Goal: Task Accomplishment & Management: Manage account settings

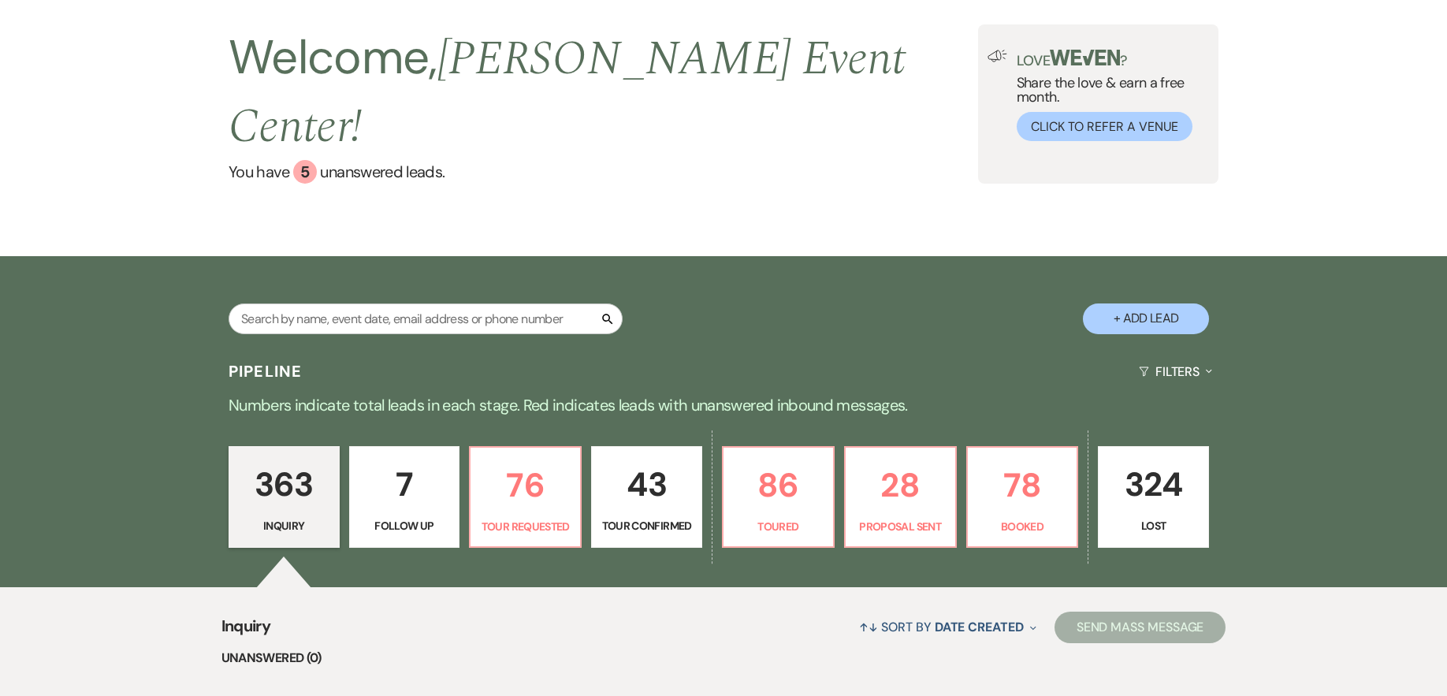
scroll to position [79, 0]
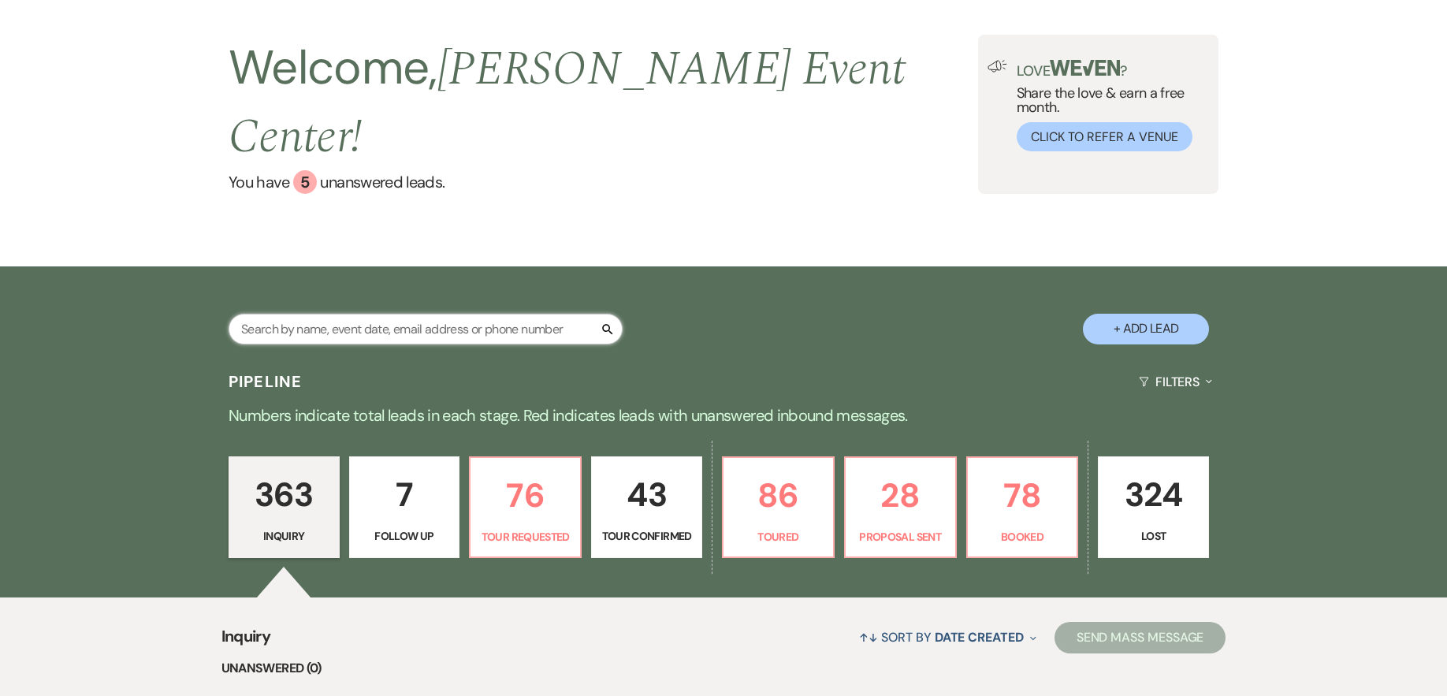
click at [339, 314] on input "text" at bounding box center [426, 329] width 394 height 31
type input "[PERSON_NAME]"
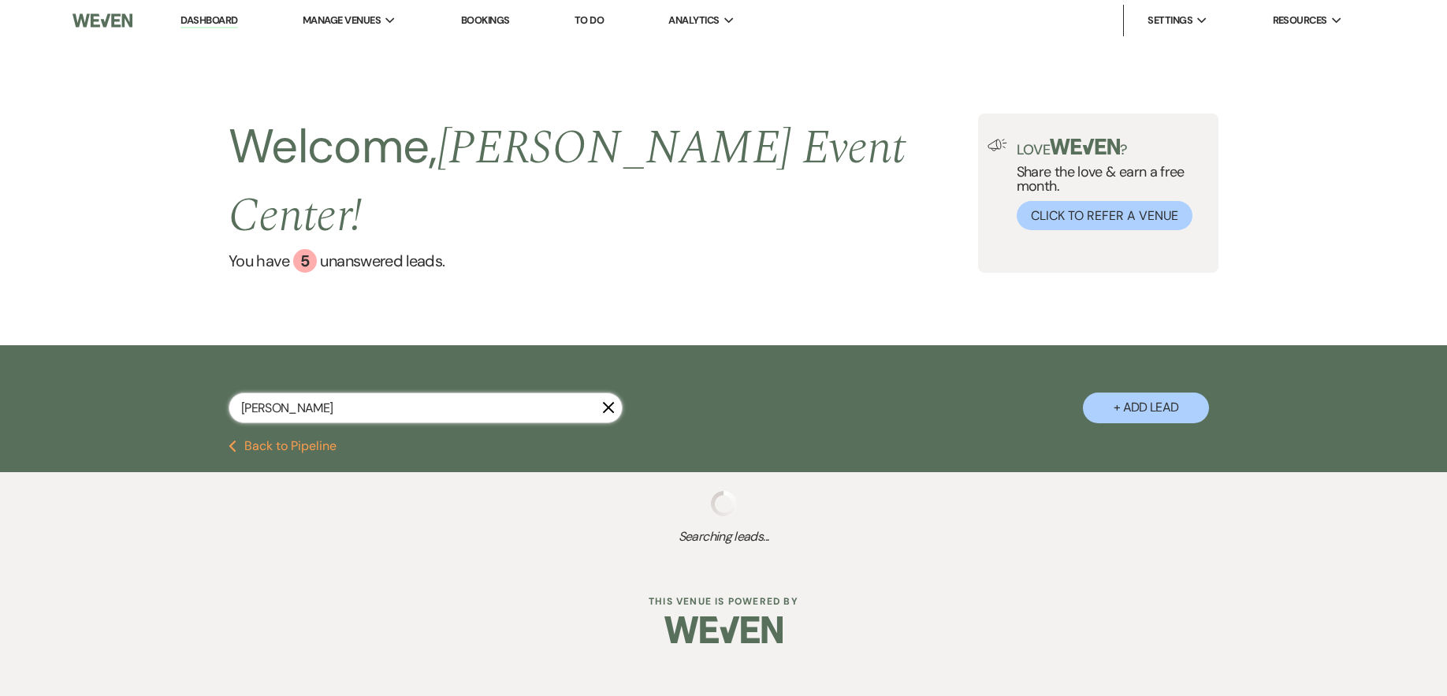
select select "8"
select select "1"
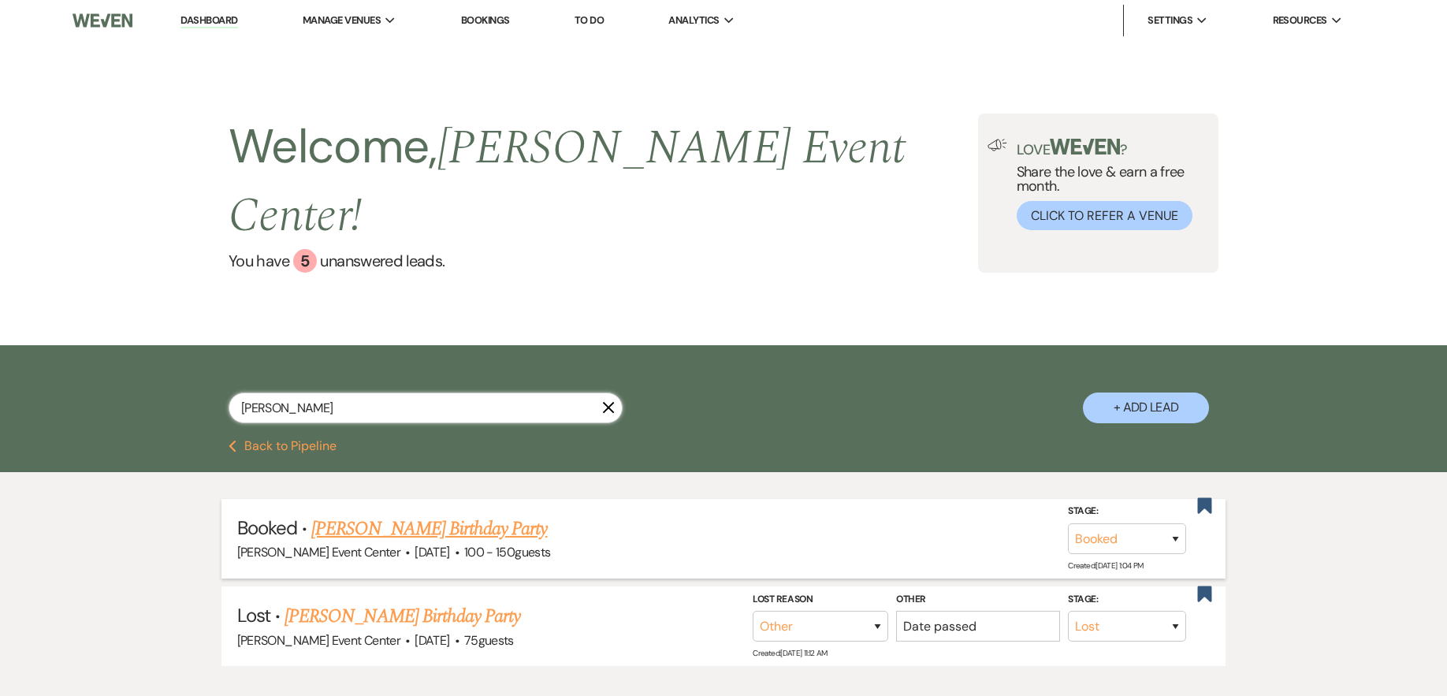
type input "[PERSON_NAME]"
click at [348, 515] on link "[PERSON_NAME] Birthday Party" at bounding box center [429, 529] width 236 height 28
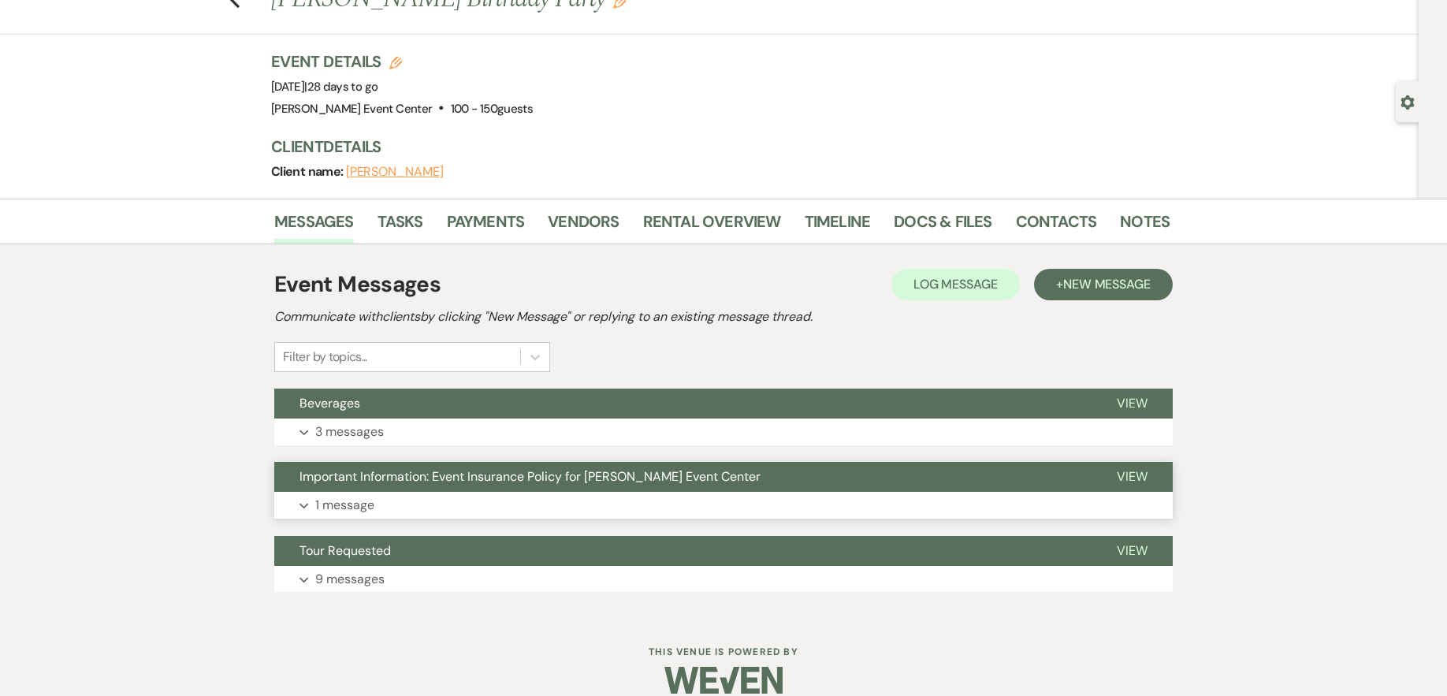
scroll to position [79, 0]
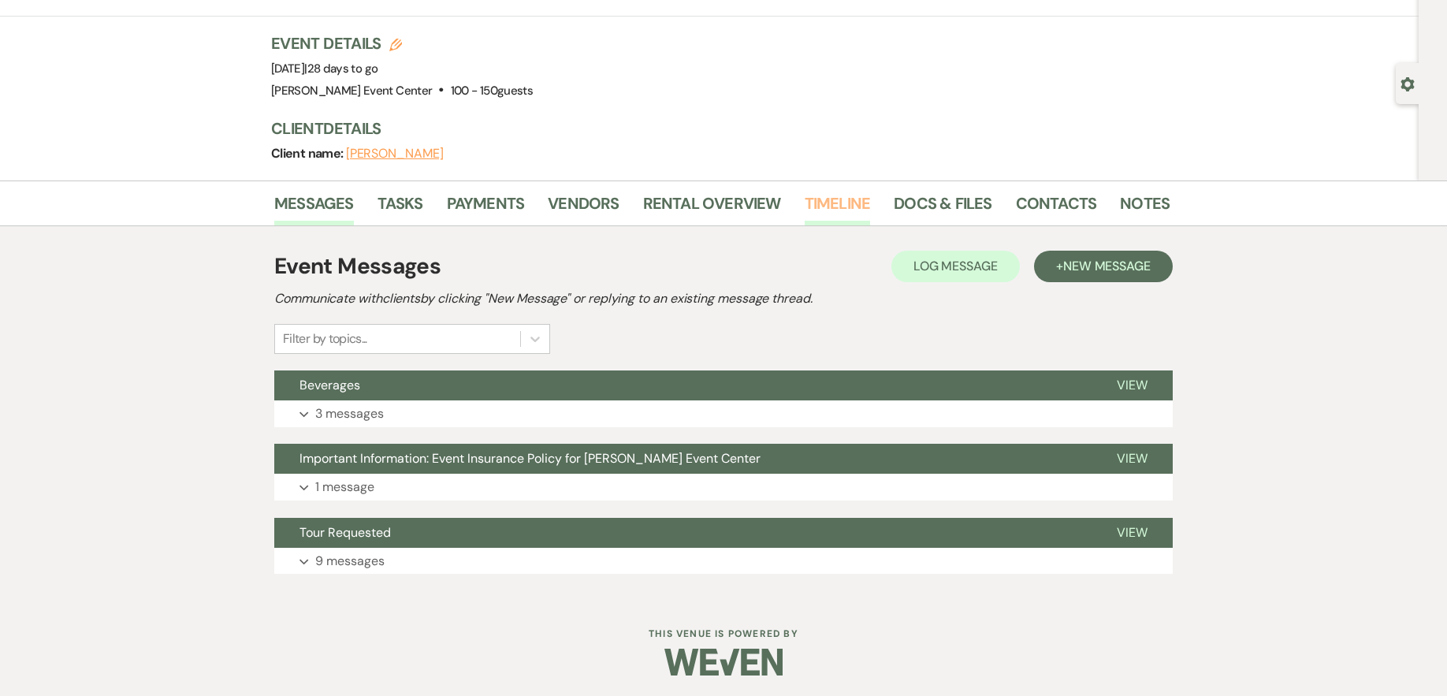
click at [835, 209] on link "Timeline" at bounding box center [838, 208] width 66 height 35
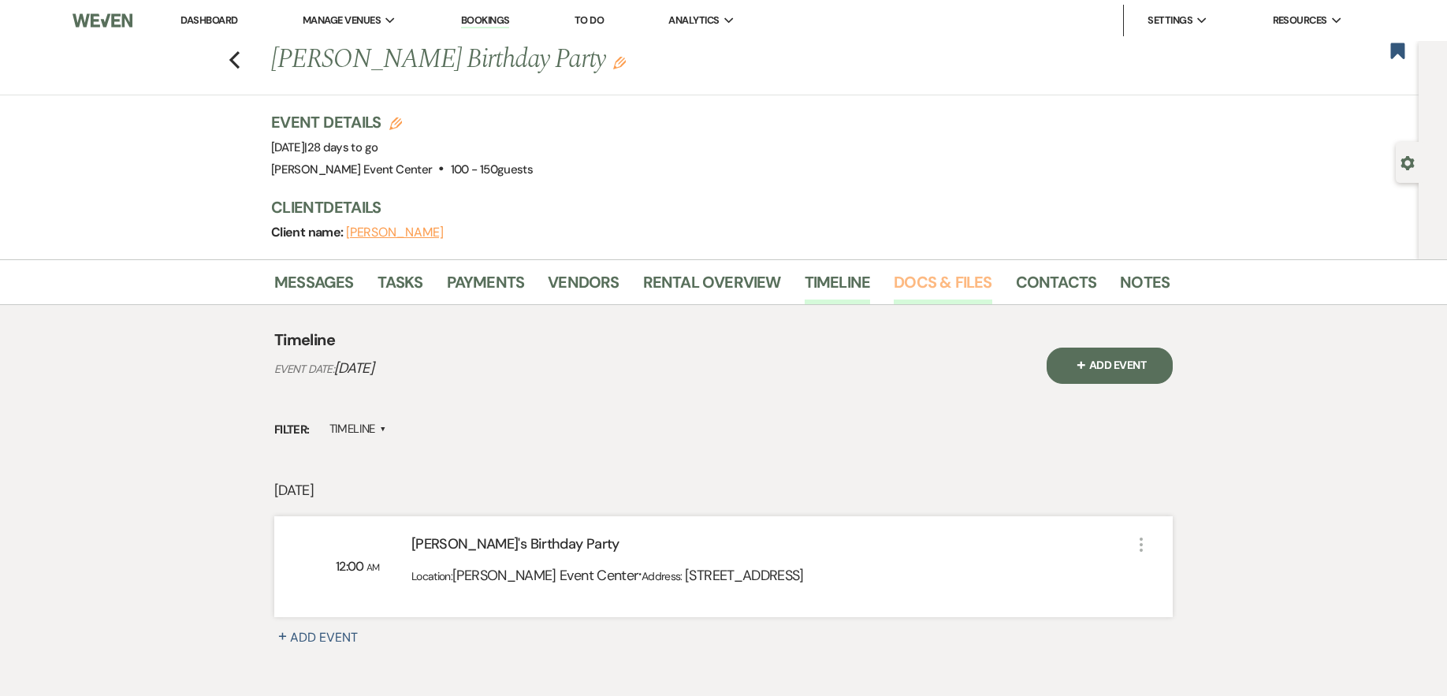
click at [932, 277] on link "Docs & Files" at bounding box center [943, 287] width 98 height 35
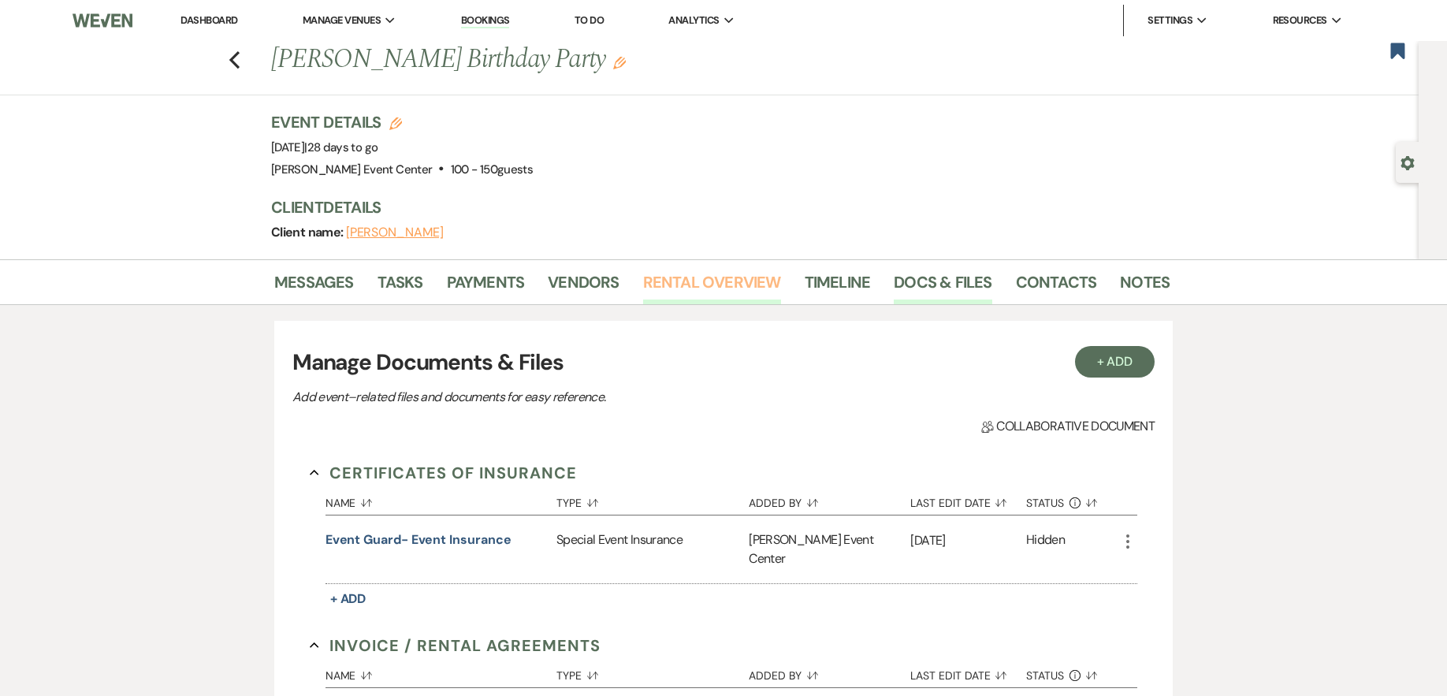
click at [702, 286] on link "Rental Overview" at bounding box center [712, 287] width 138 height 35
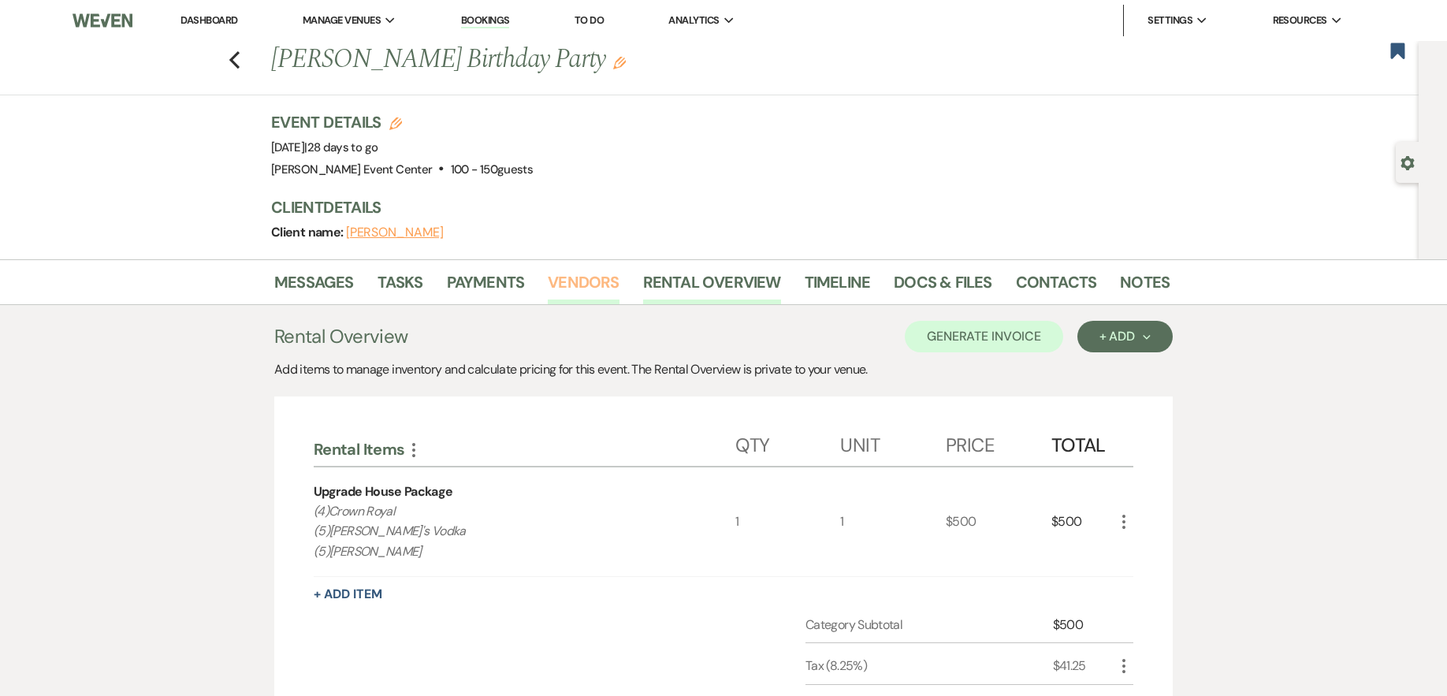
click at [577, 272] on link "Vendors" at bounding box center [583, 287] width 71 height 35
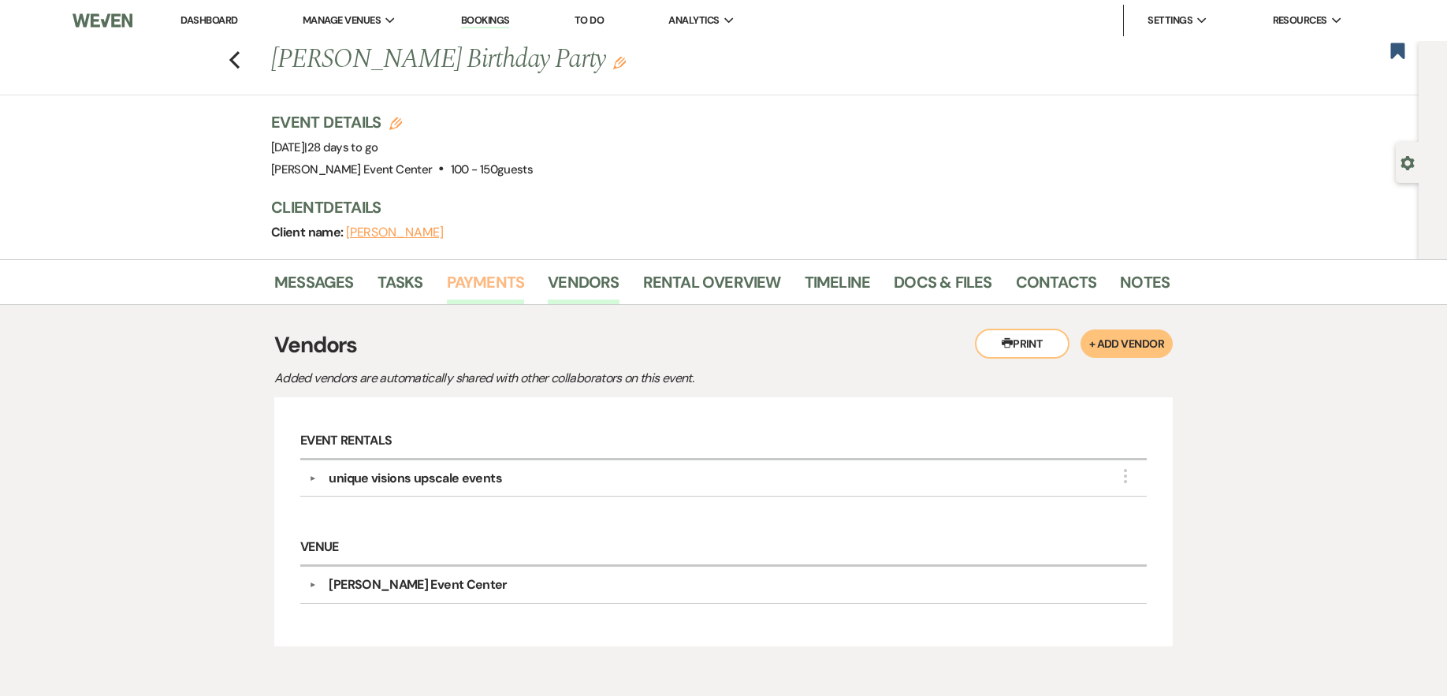
click at [467, 294] on link "Payments" at bounding box center [486, 287] width 78 height 35
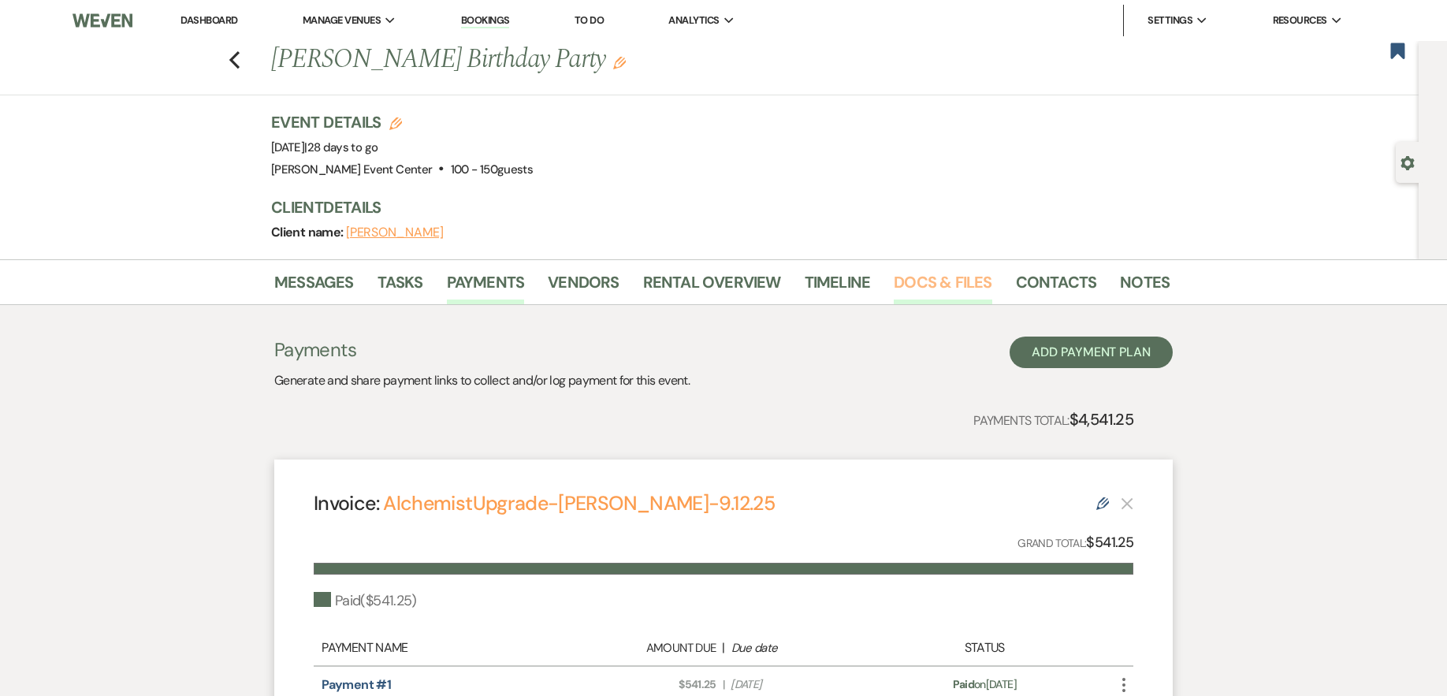
click at [894, 282] on link "Docs & Files" at bounding box center [943, 287] width 98 height 35
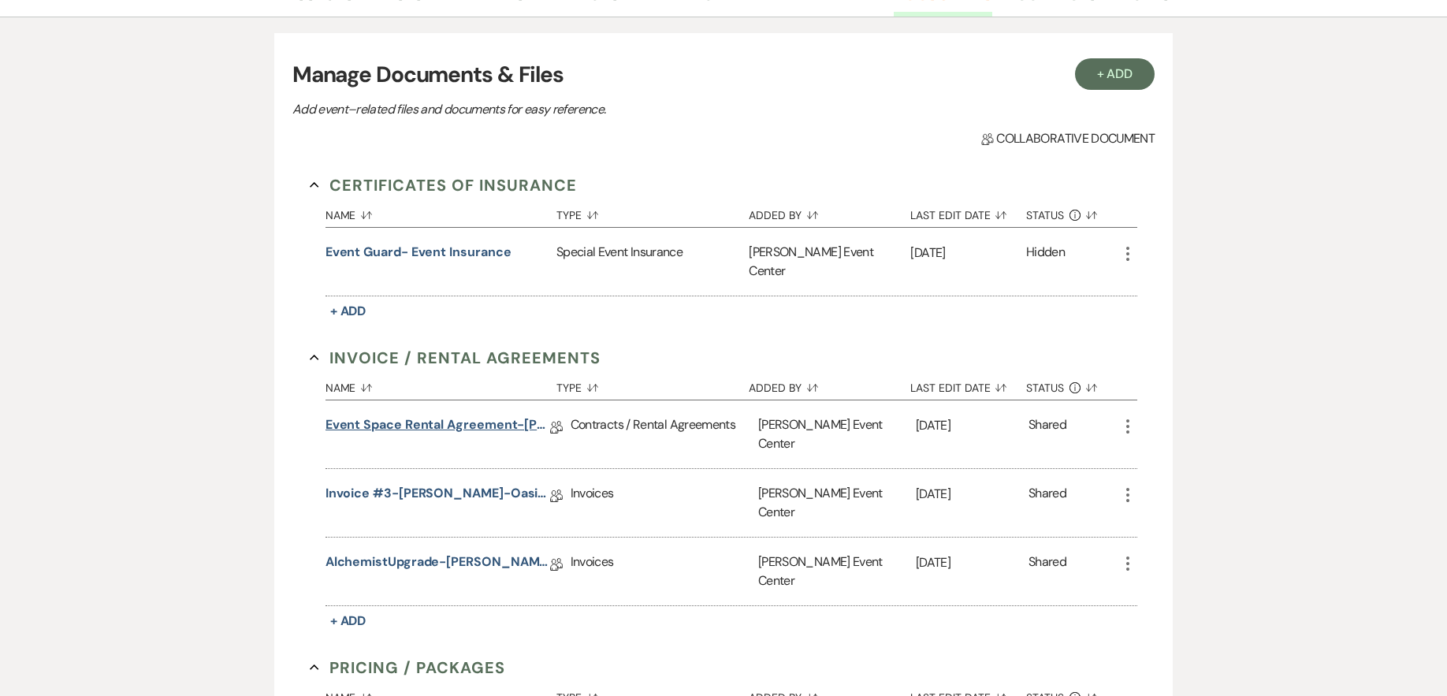
scroll to position [315, 0]
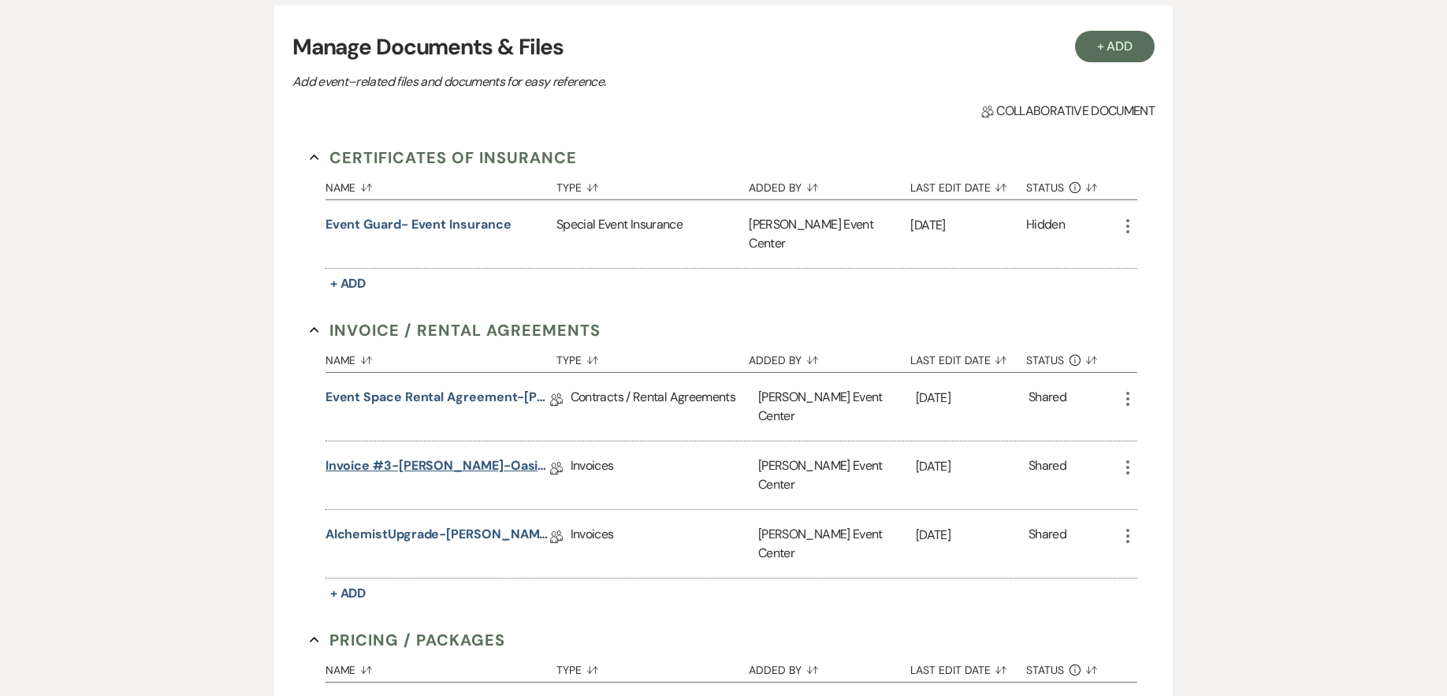
click at [402, 456] on link "Invoice #3-[PERSON_NAME]-Oasis-9.12.25" at bounding box center [438, 468] width 225 height 24
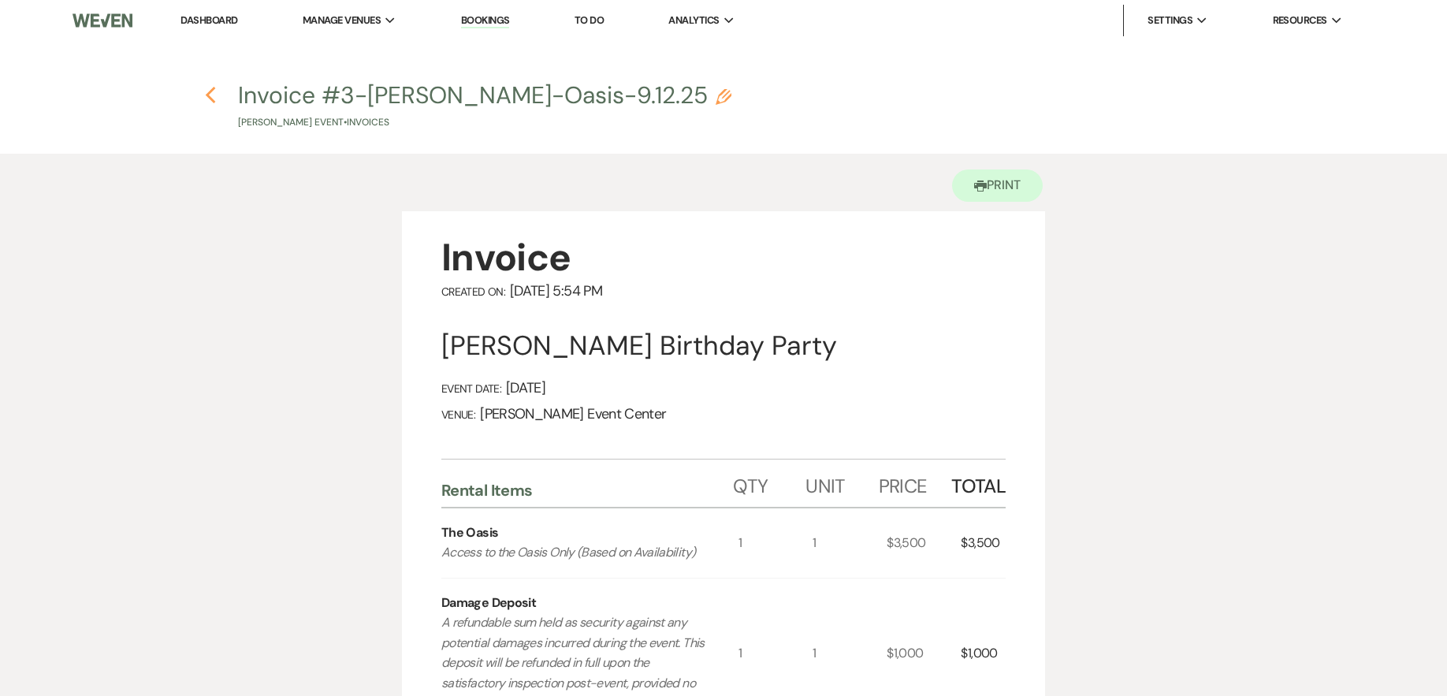
click at [208, 97] on use "button" at bounding box center [211, 95] width 10 height 17
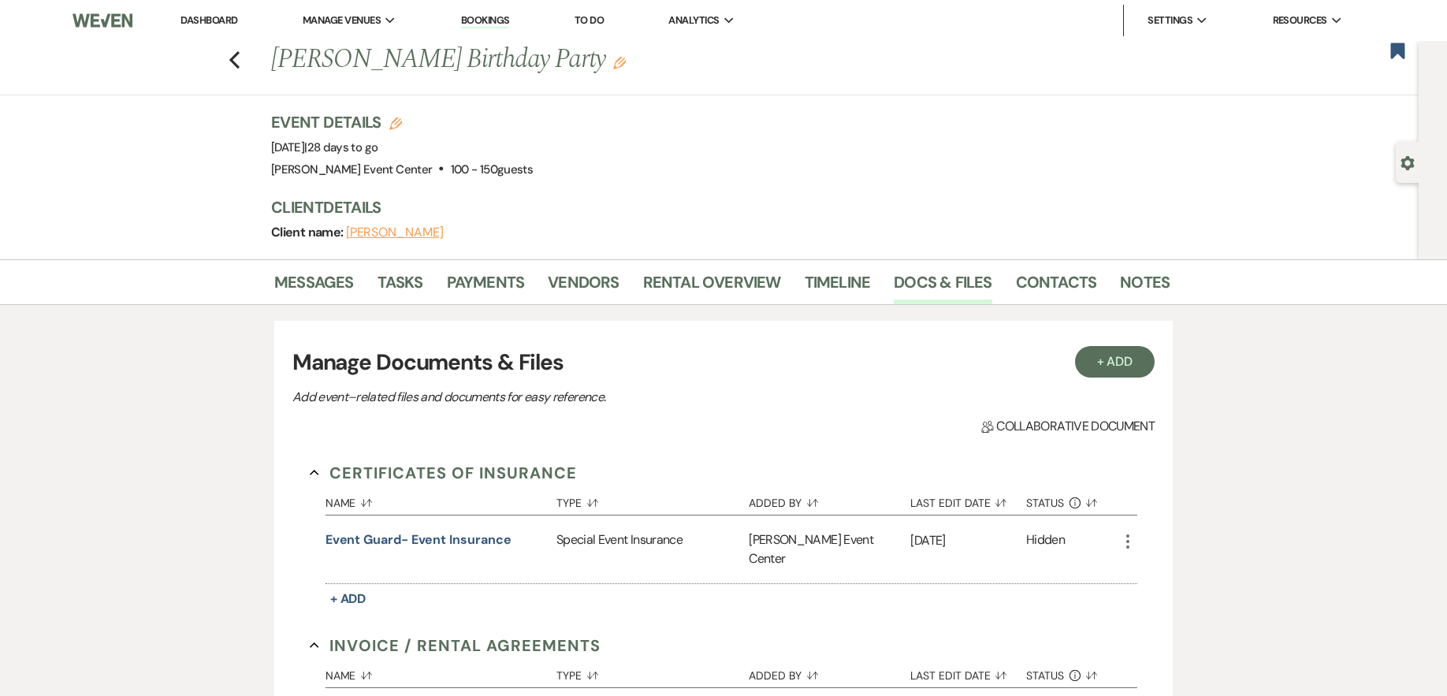
scroll to position [315, 0]
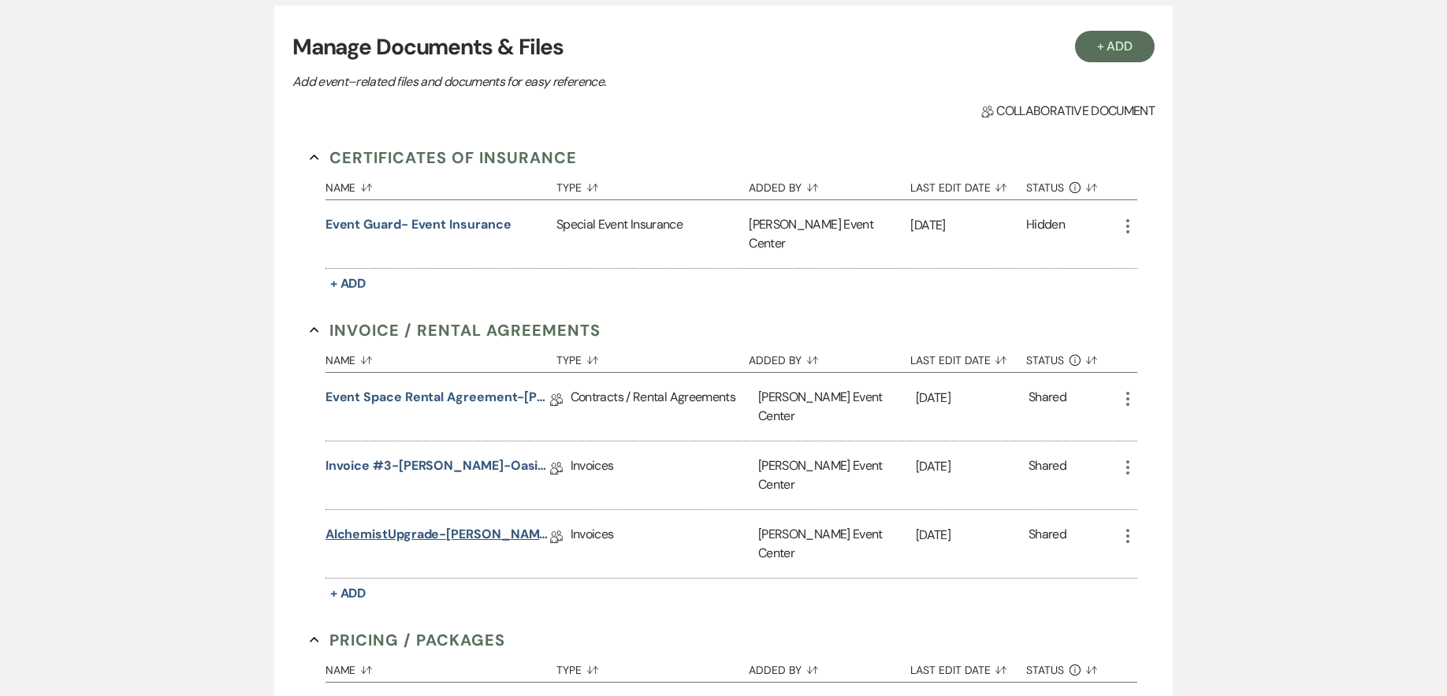
click at [401, 525] on link "AlchemistUpgrade-[PERSON_NAME]-9.12.25" at bounding box center [438, 537] width 225 height 24
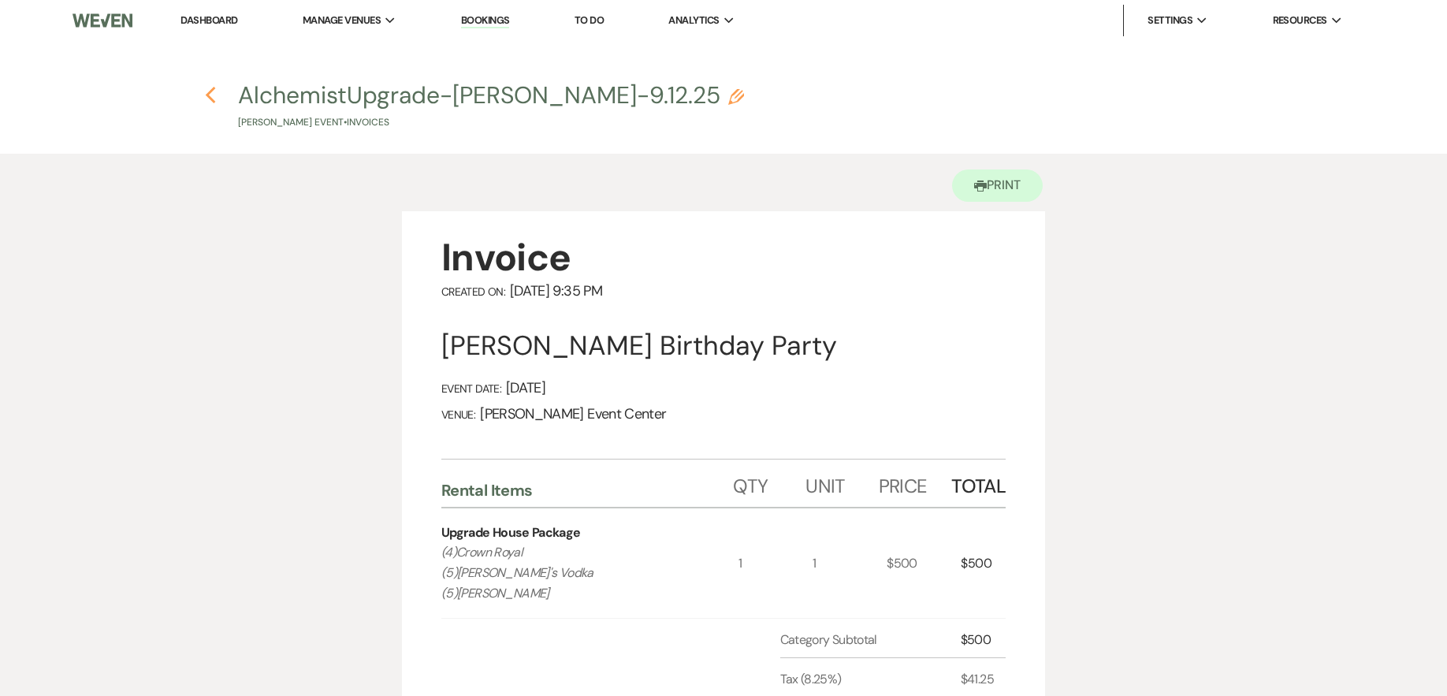
click at [210, 92] on use "button" at bounding box center [211, 95] width 10 height 17
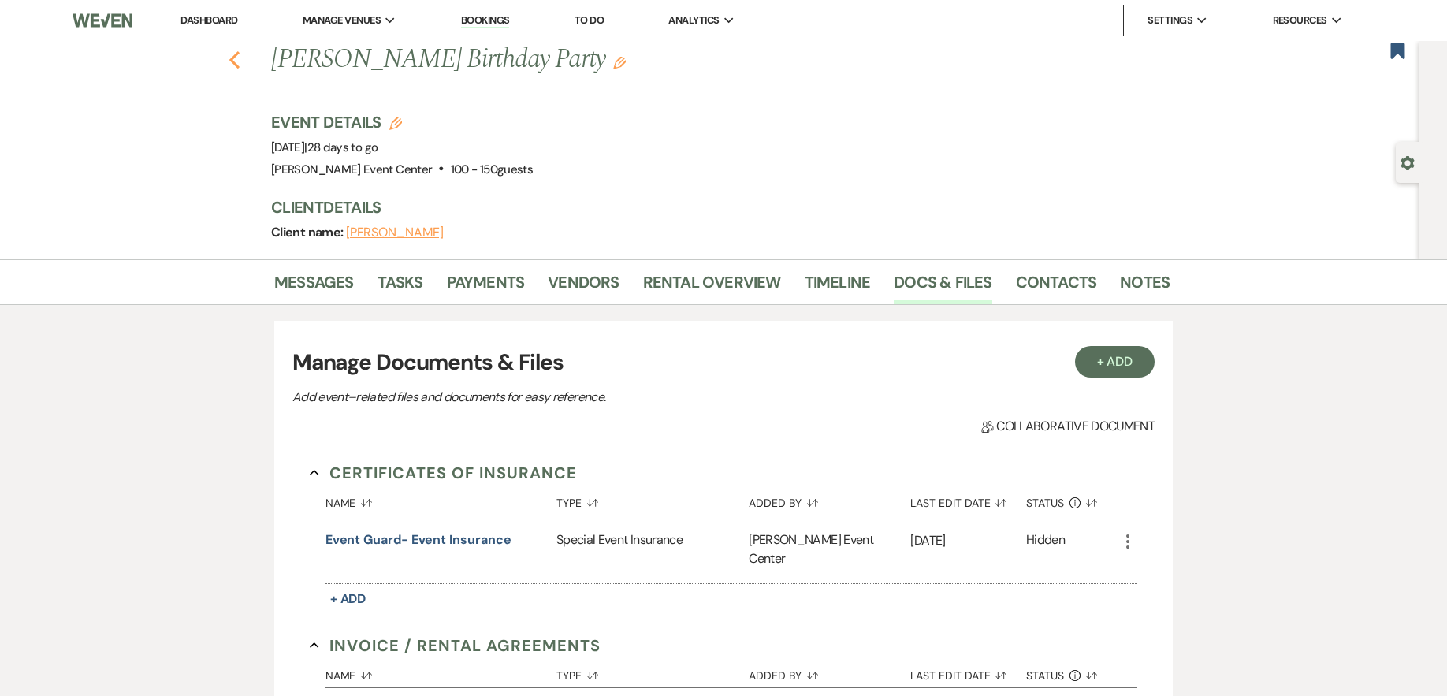
click at [240, 59] on icon "Previous" at bounding box center [235, 59] width 12 height 19
select select "8"
select select "1"
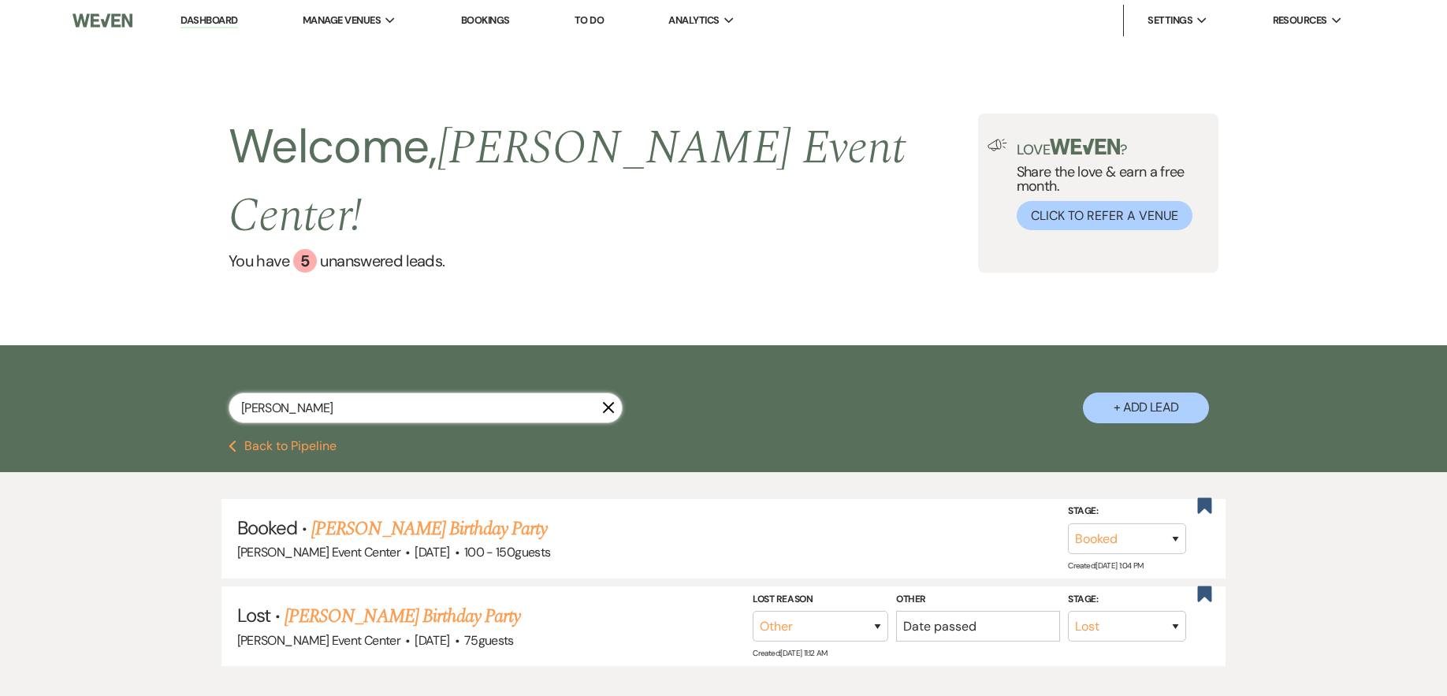
drag, startPoint x: 293, startPoint y: 367, endPoint x: 4, endPoint y: 318, distance: 293.3
click at [68, 345] on div "[PERSON_NAME] + Add Lead" at bounding box center [723, 392] width 1447 height 95
type input "wel"
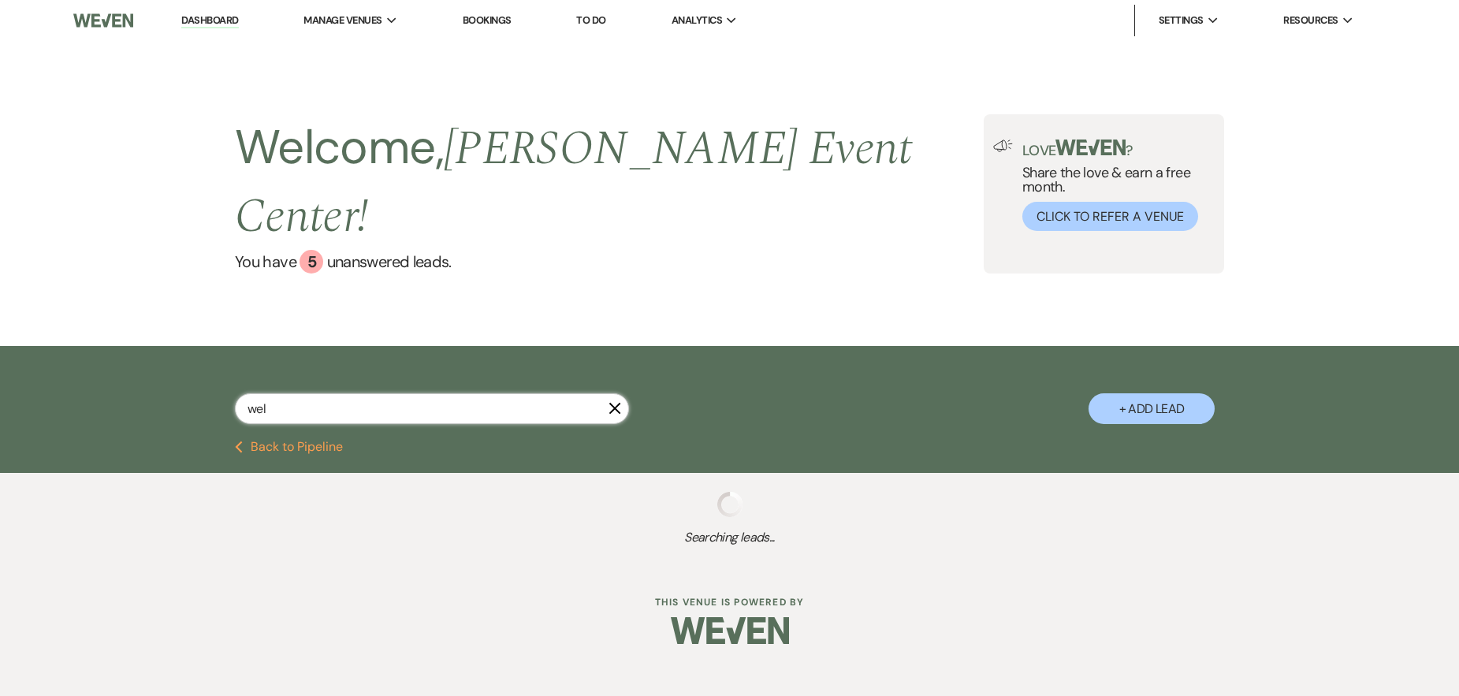
select select "8"
select select "4"
select select "6"
select select "5"
select select "8"
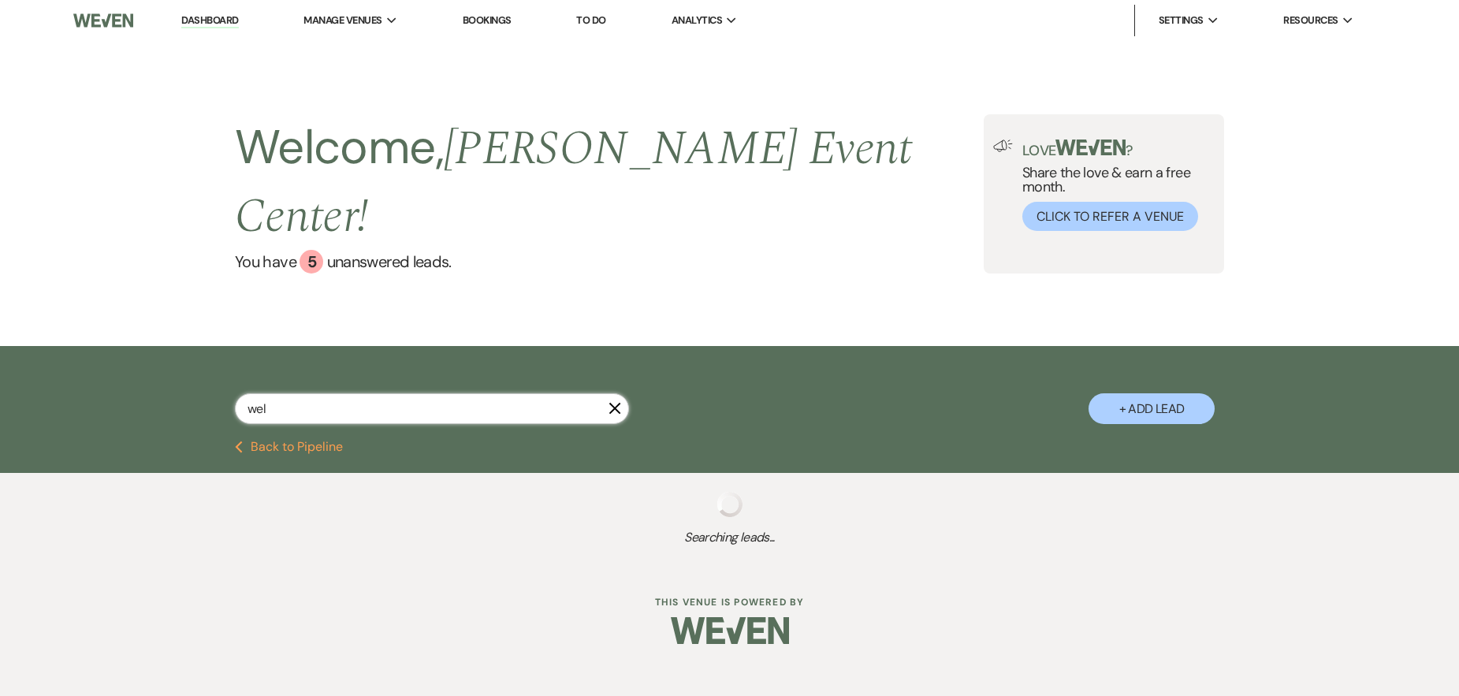
select select "6"
select select "8"
select select "6"
select select "8"
select select "6"
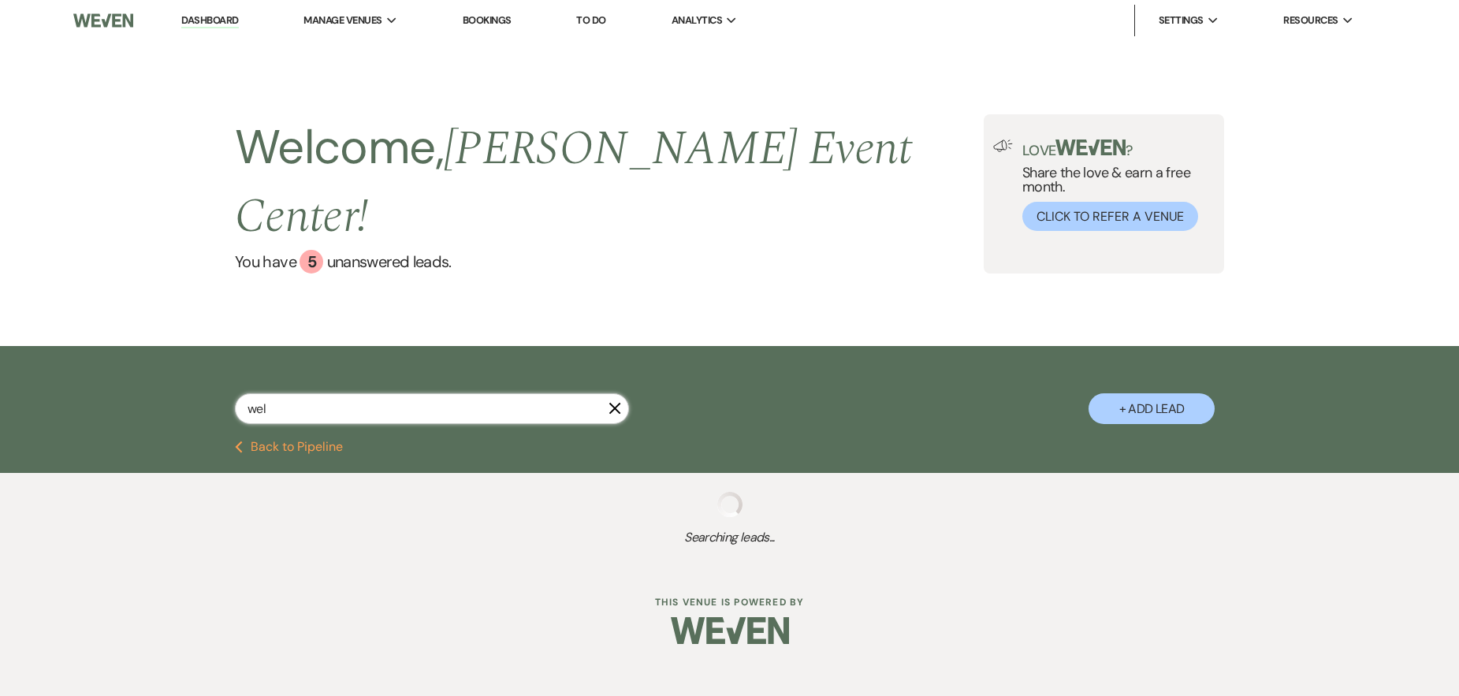
select select "8"
select select "11"
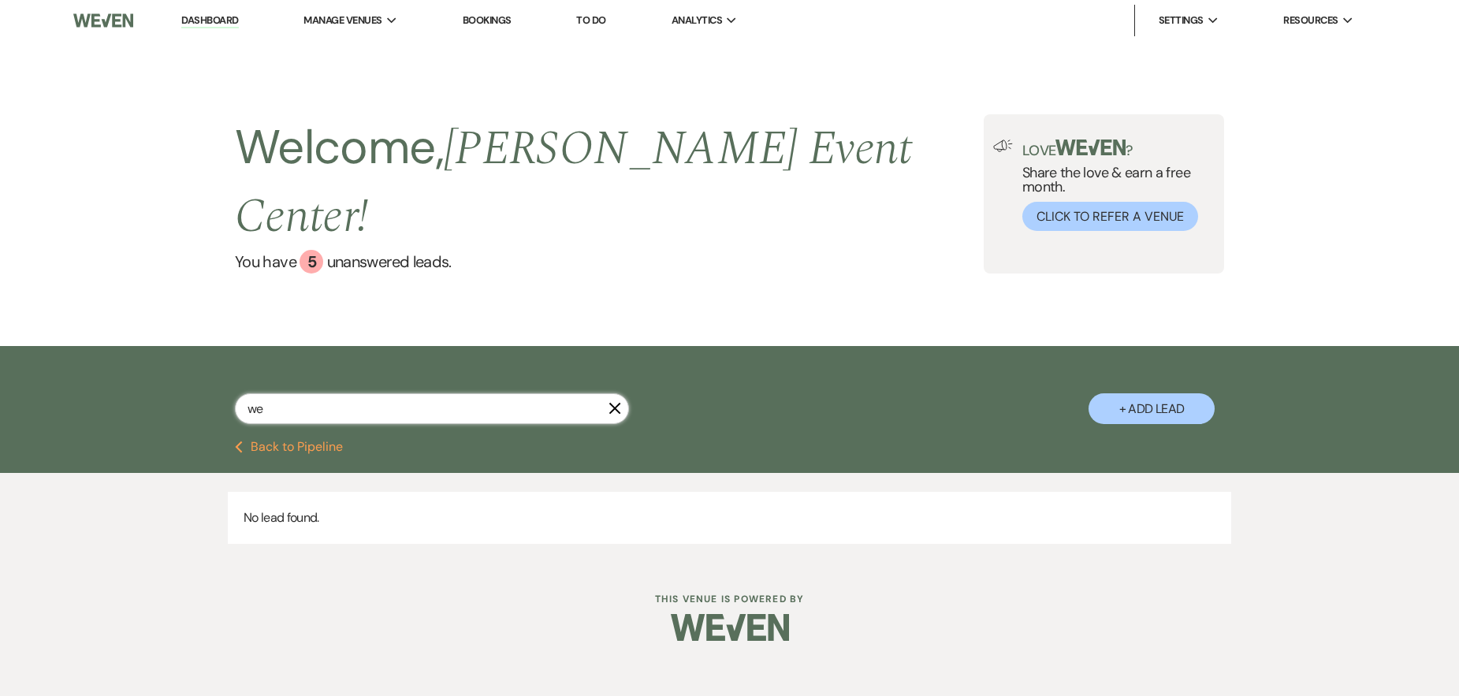
type input "w"
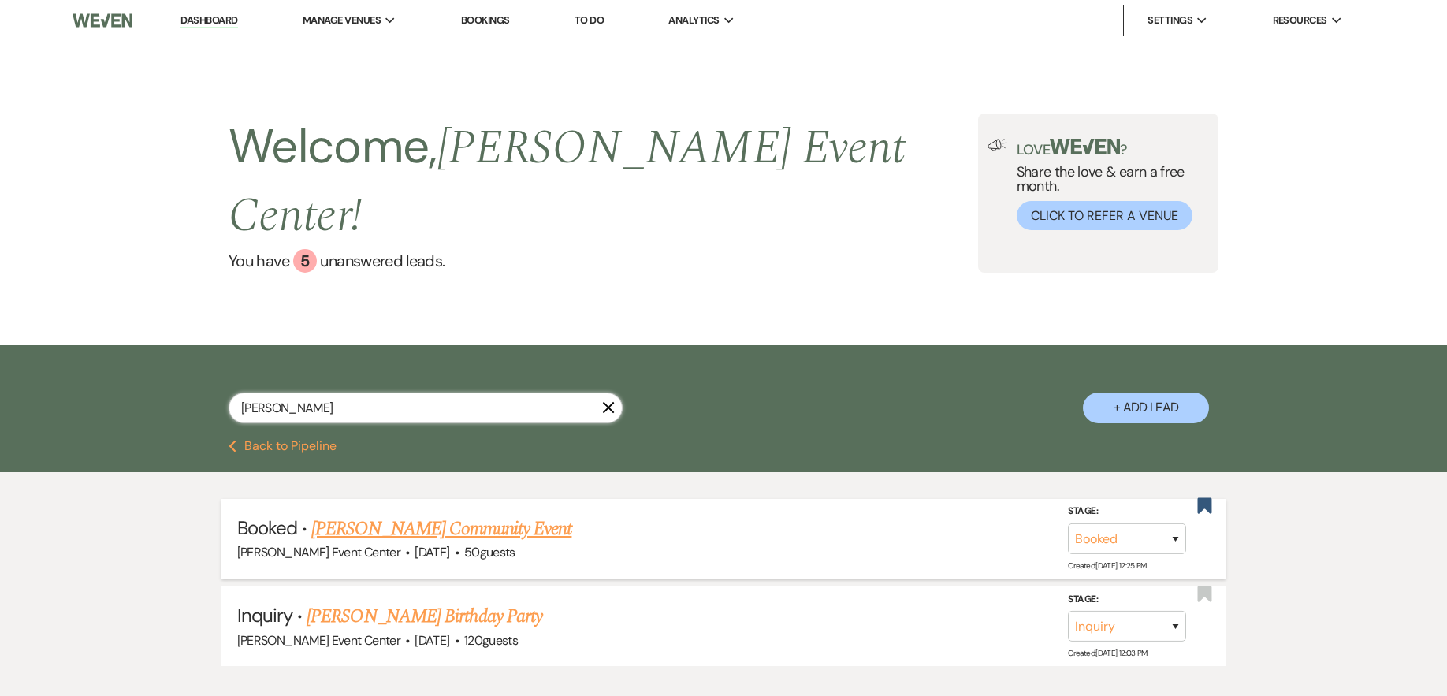
type input "[PERSON_NAME]"
click at [373, 515] on link "[PERSON_NAME] Community Event" at bounding box center [441, 529] width 260 height 28
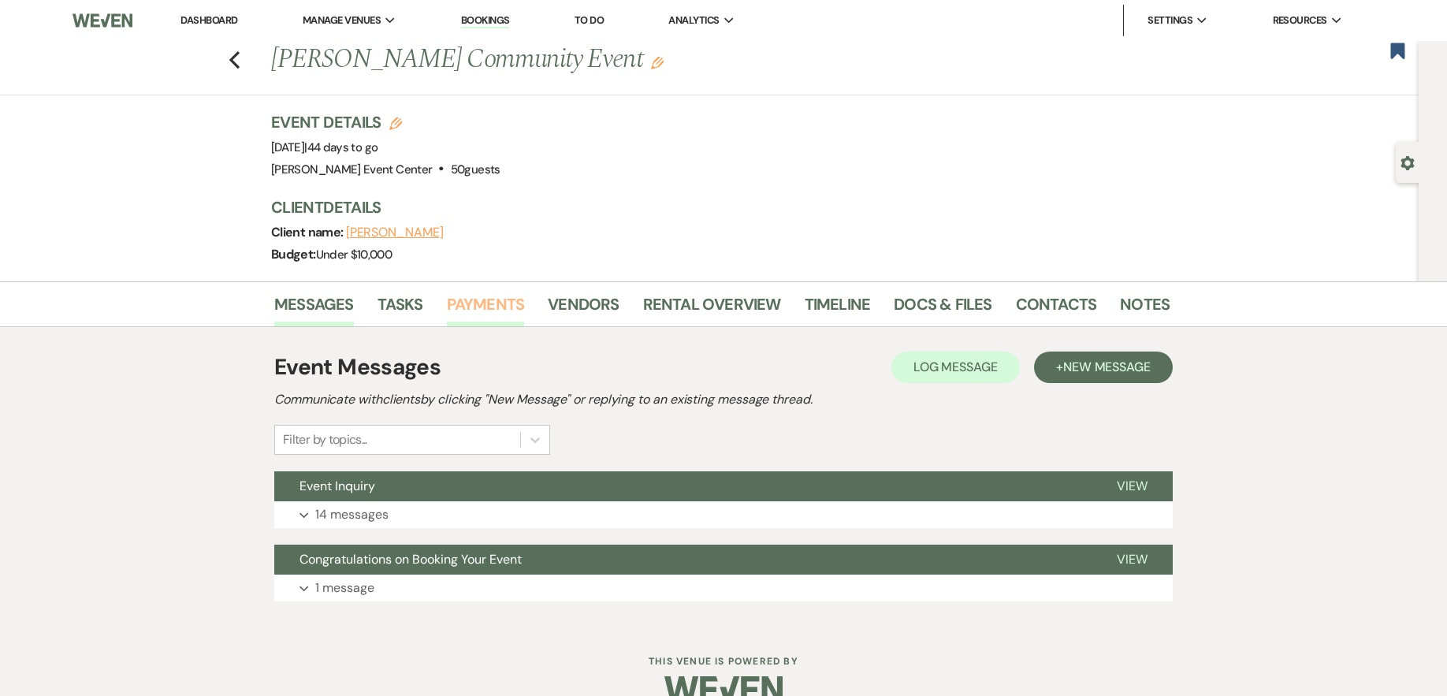
click at [491, 299] on link "Payments" at bounding box center [486, 309] width 78 height 35
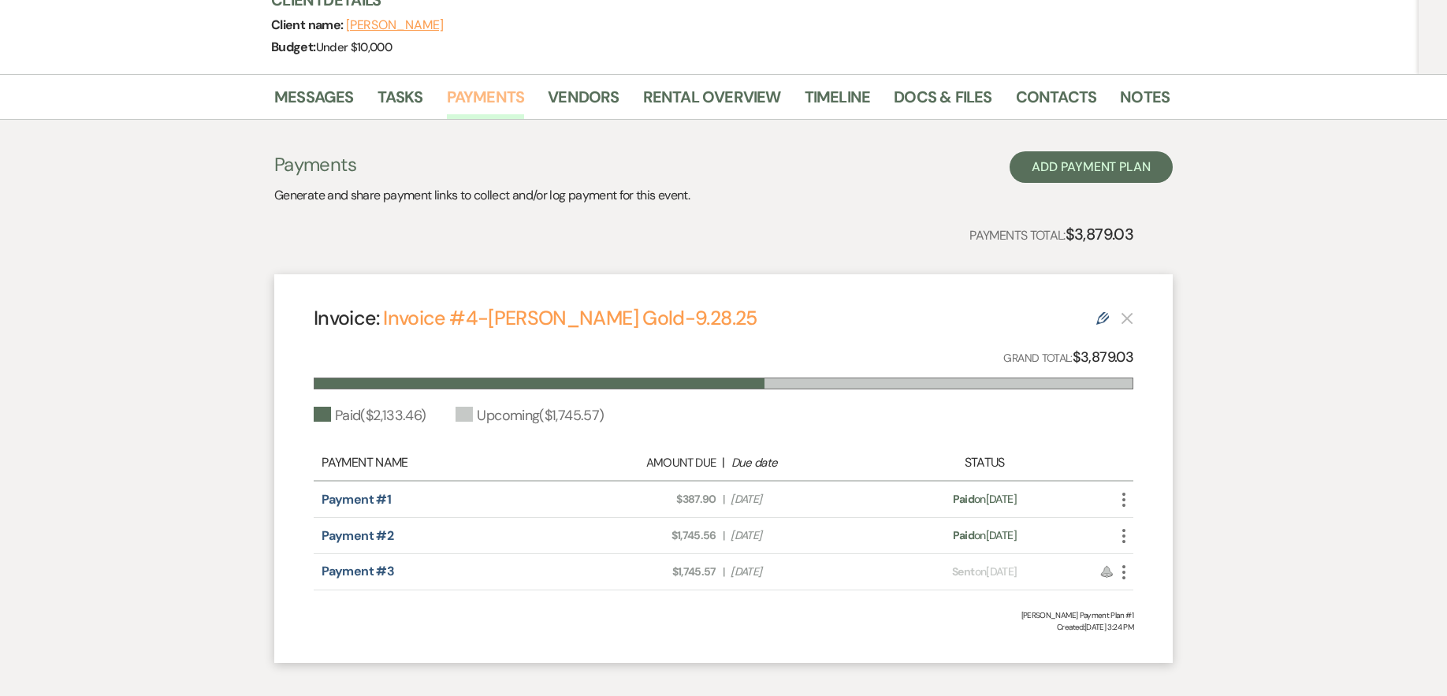
scroll to position [55, 0]
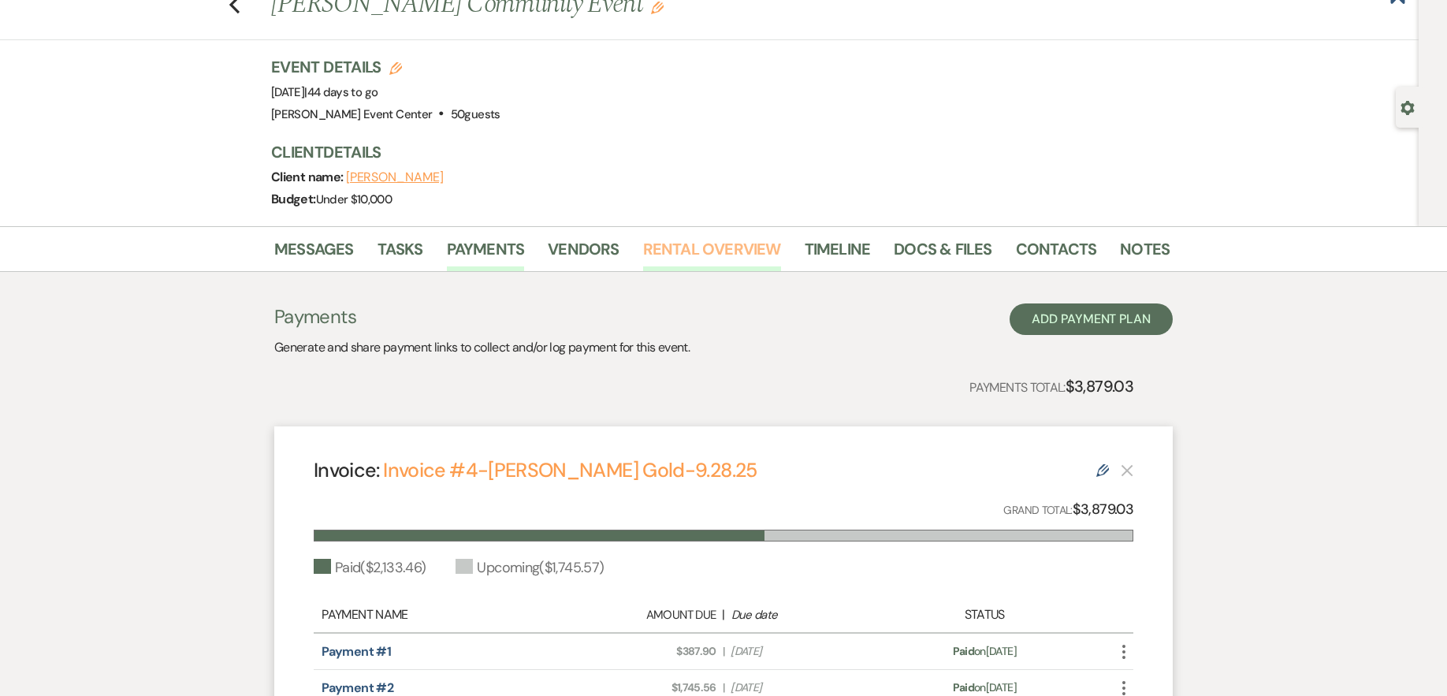
click at [661, 250] on link "Rental Overview" at bounding box center [712, 253] width 138 height 35
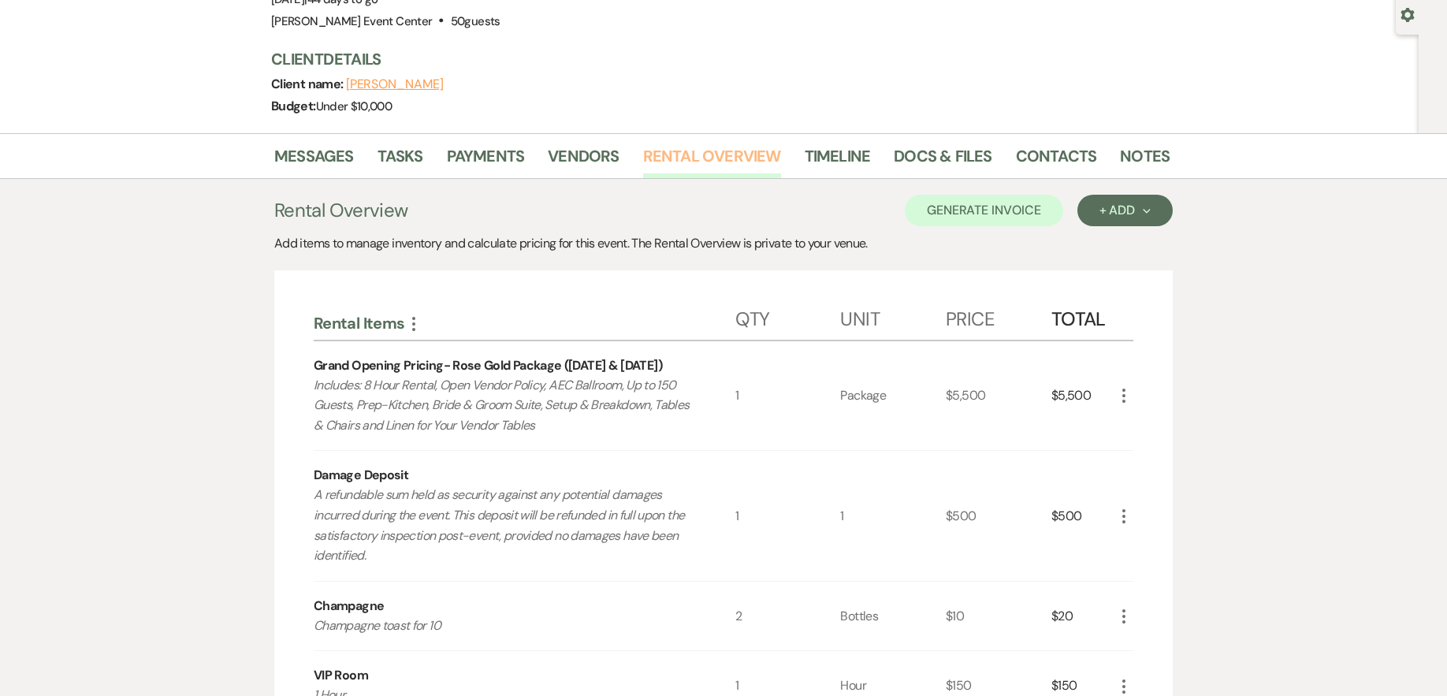
scroll to position [136, 0]
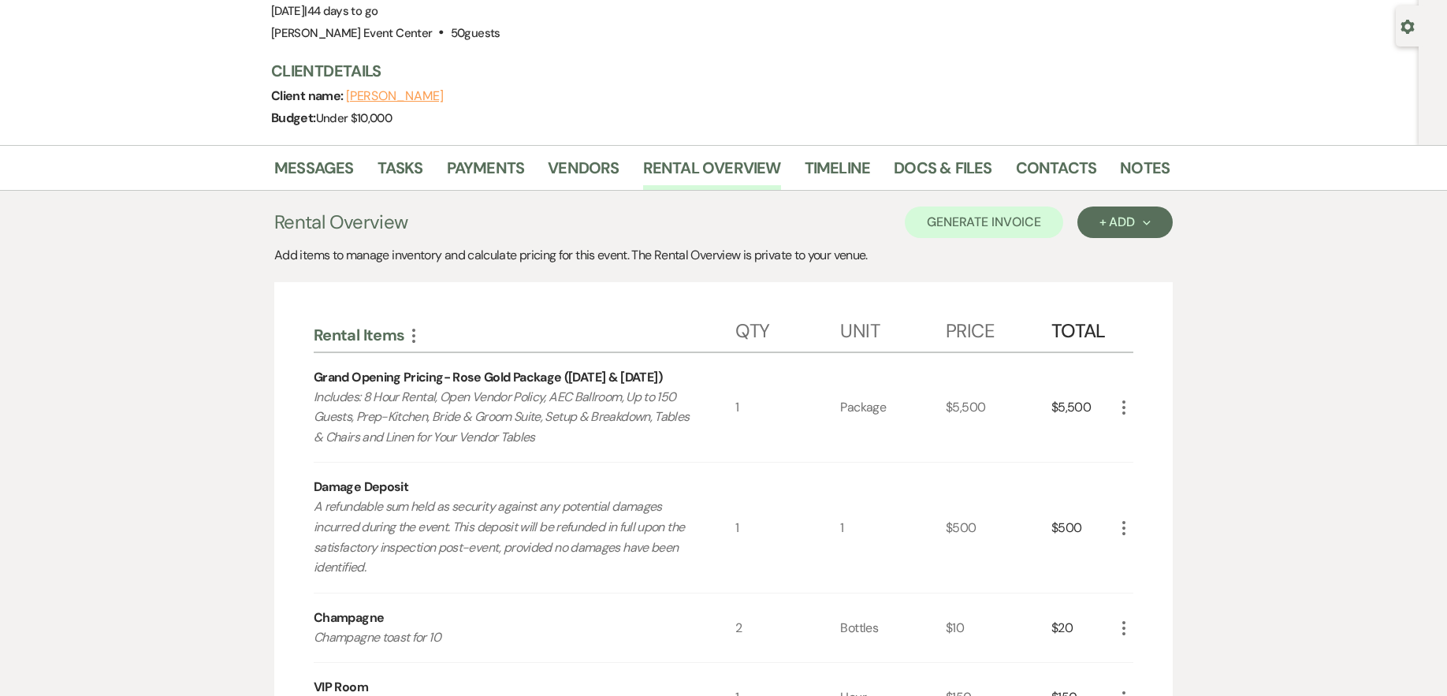
drag, startPoint x: 975, startPoint y: 634, endPoint x: 672, endPoint y: 739, distance: 321.4
click at [672, 695] on html "Dashboard Manage Venues Expand [PERSON_NAME] Event Center Bookings To Do Analyt…" at bounding box center [723, 516] width 1447 height 1305
